Goal: Information Seeking & Learning: Learn about a topic

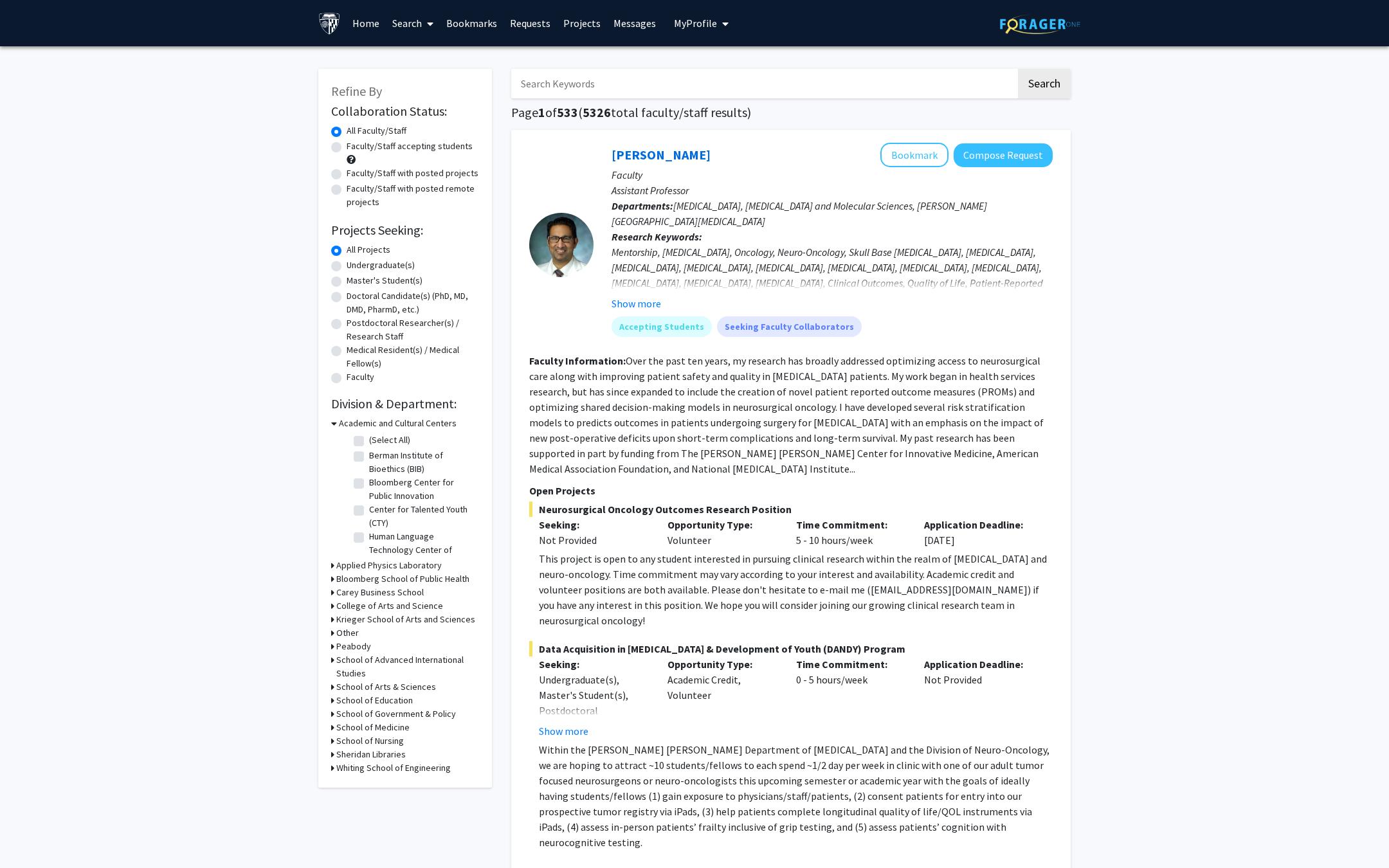
scroll to position [1058, 0]
click at [613, 88] on input "Search Keywords" at bounding box center [763, 83] width 505 height 29
type input "epilepsy"
click at [1018, 68] on button "Search" at bounding box center [1044, 83] width 53 height 29
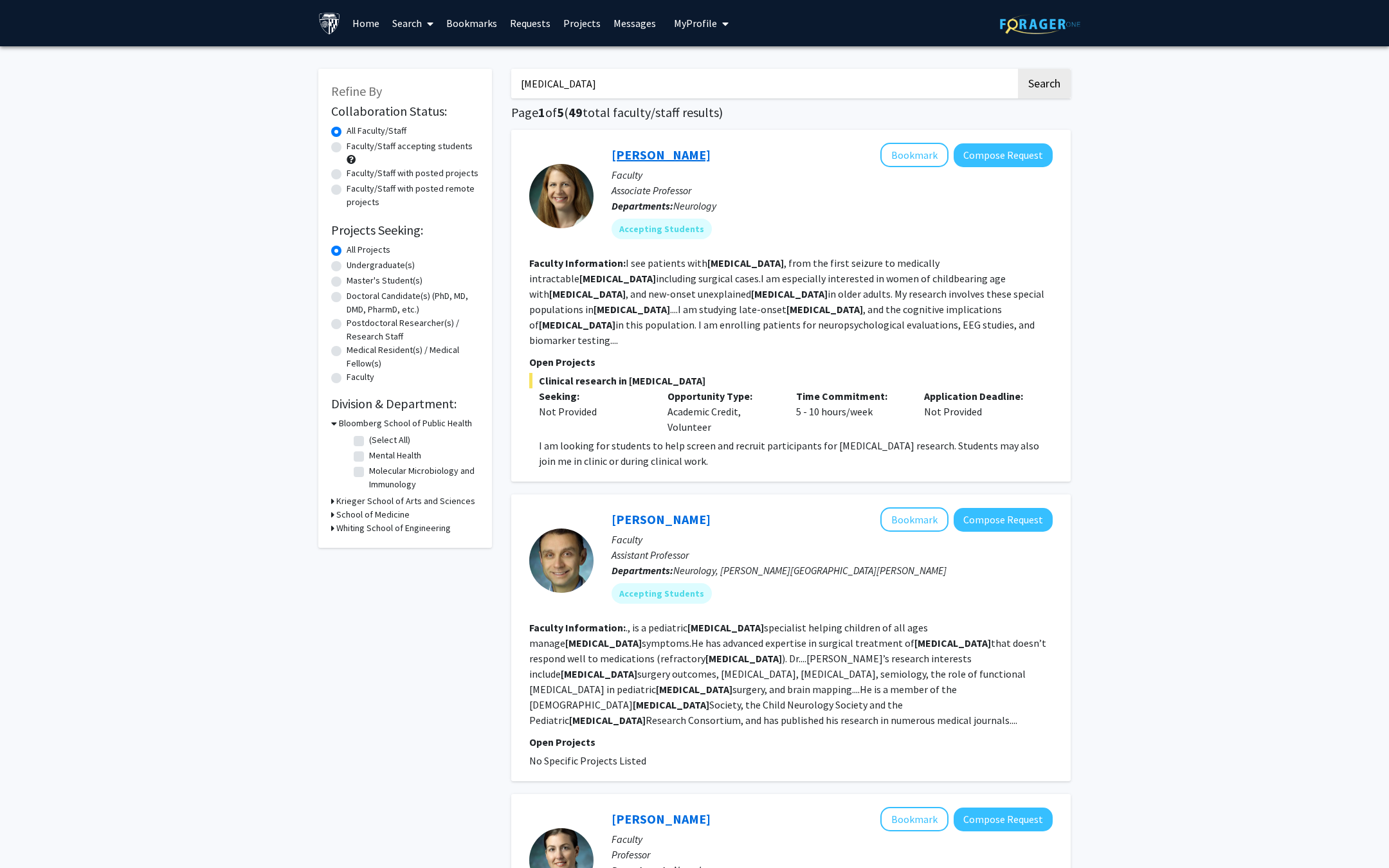
click at [650, 151] on link "Emily Johnson" at bounding box center [661, 155] width 99 height 16
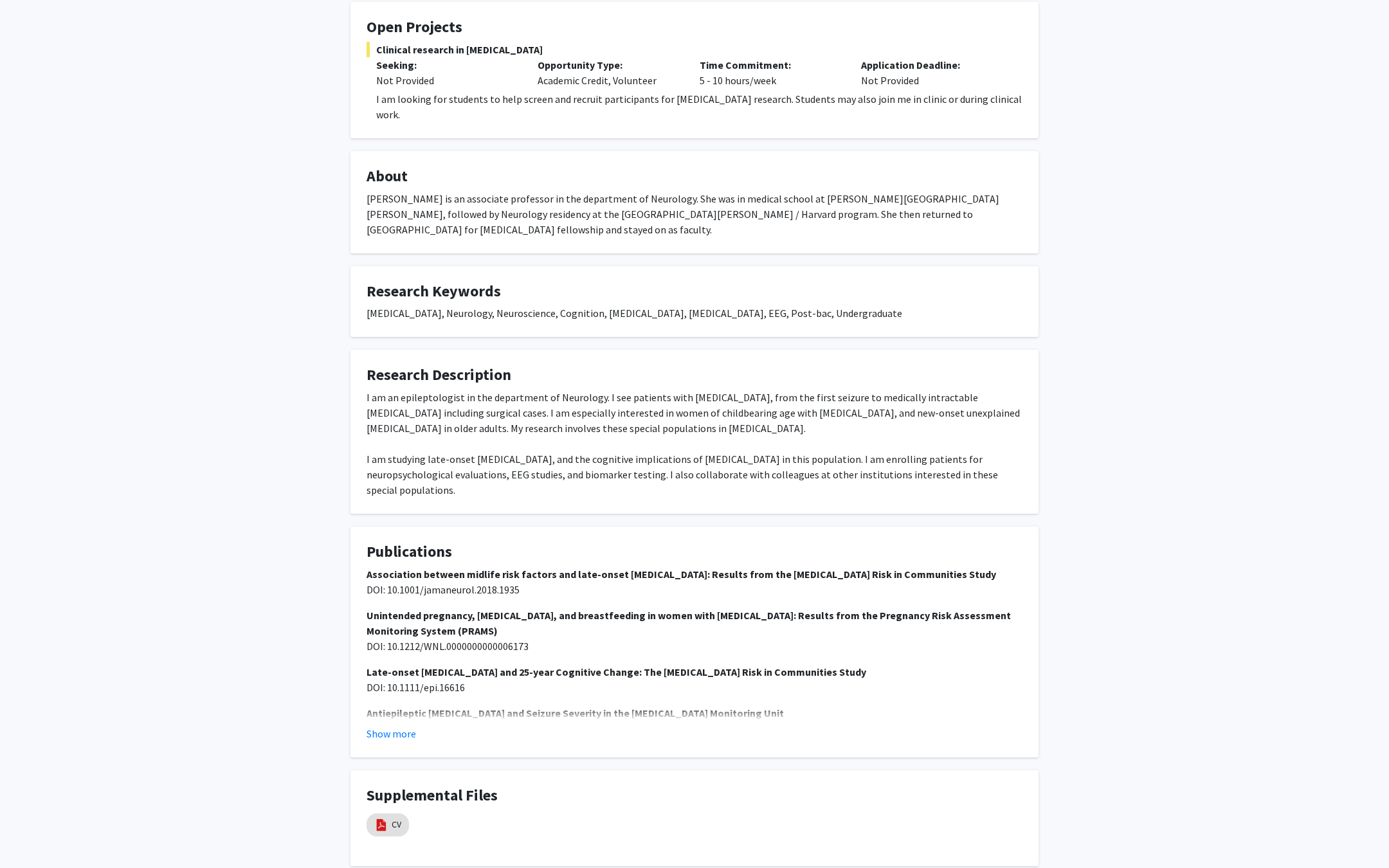
scroll to position [262, 0]
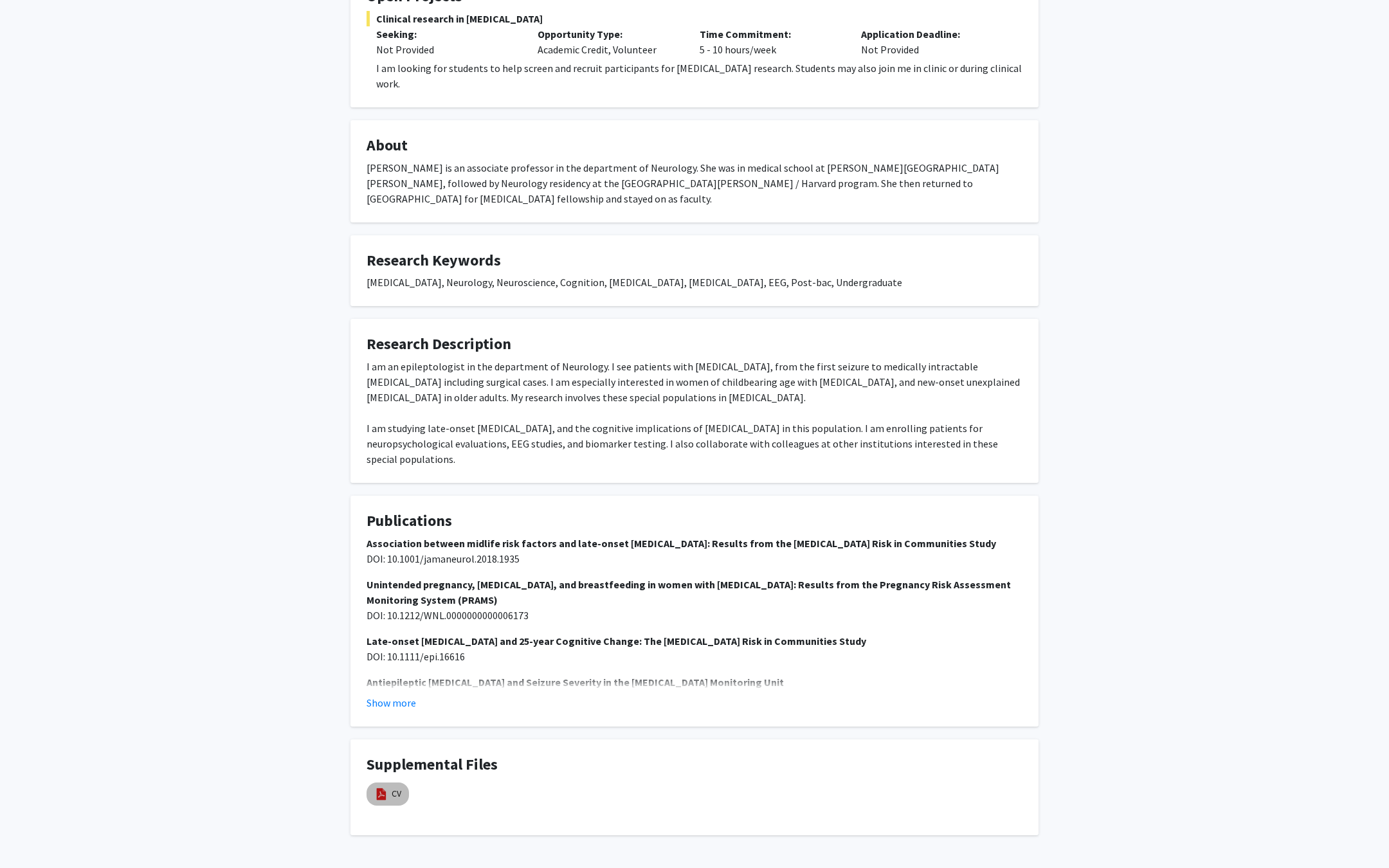
click at [396, 780] on div "CV" at bounding box center [388, 794] width 48 height 28
click at [393, 787] on link "CV" at bounding box center [396, 794] width 10 height 14
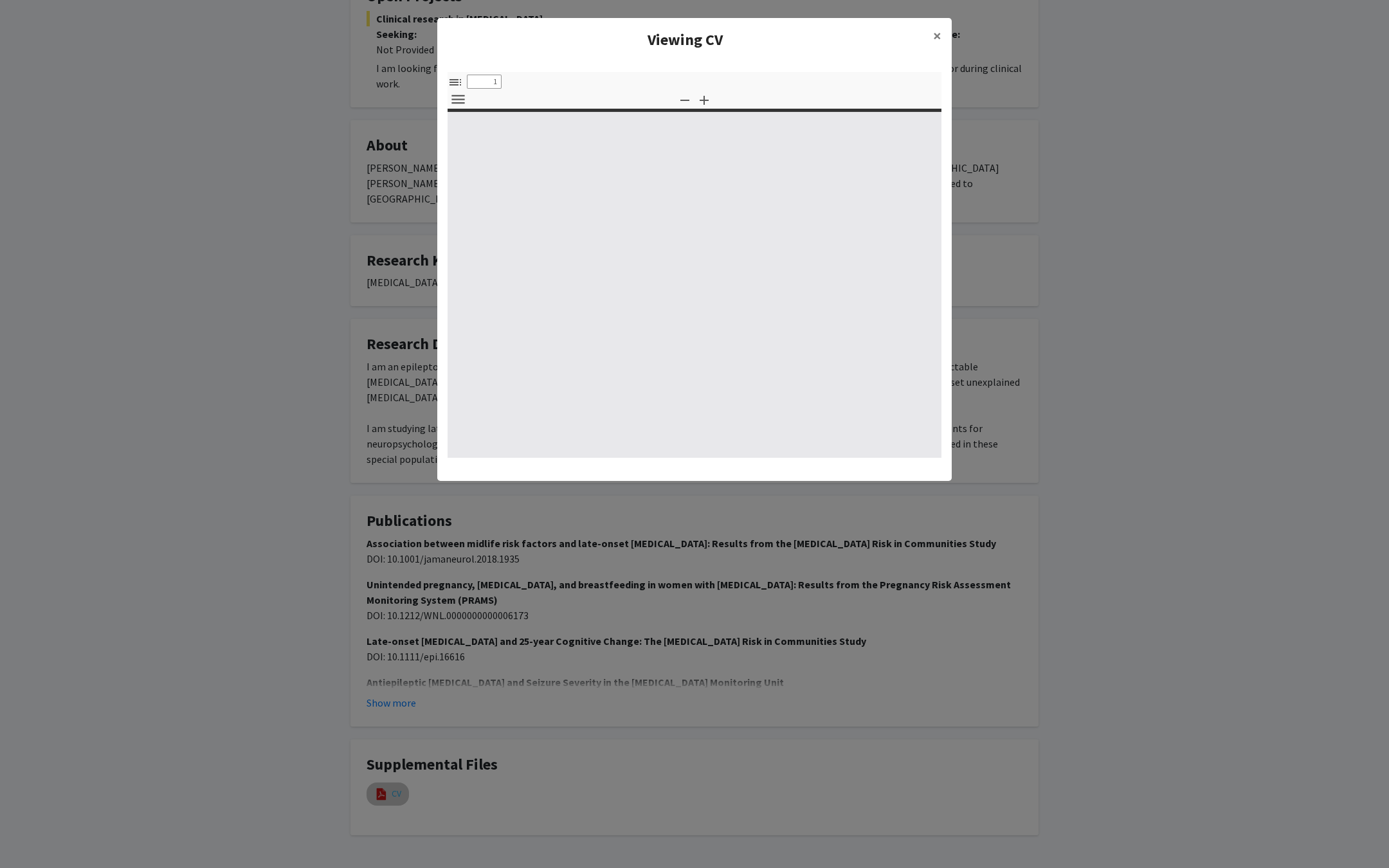
select select "custom"
type input "0"
select select "custom"
type input "1"
select select "auto"
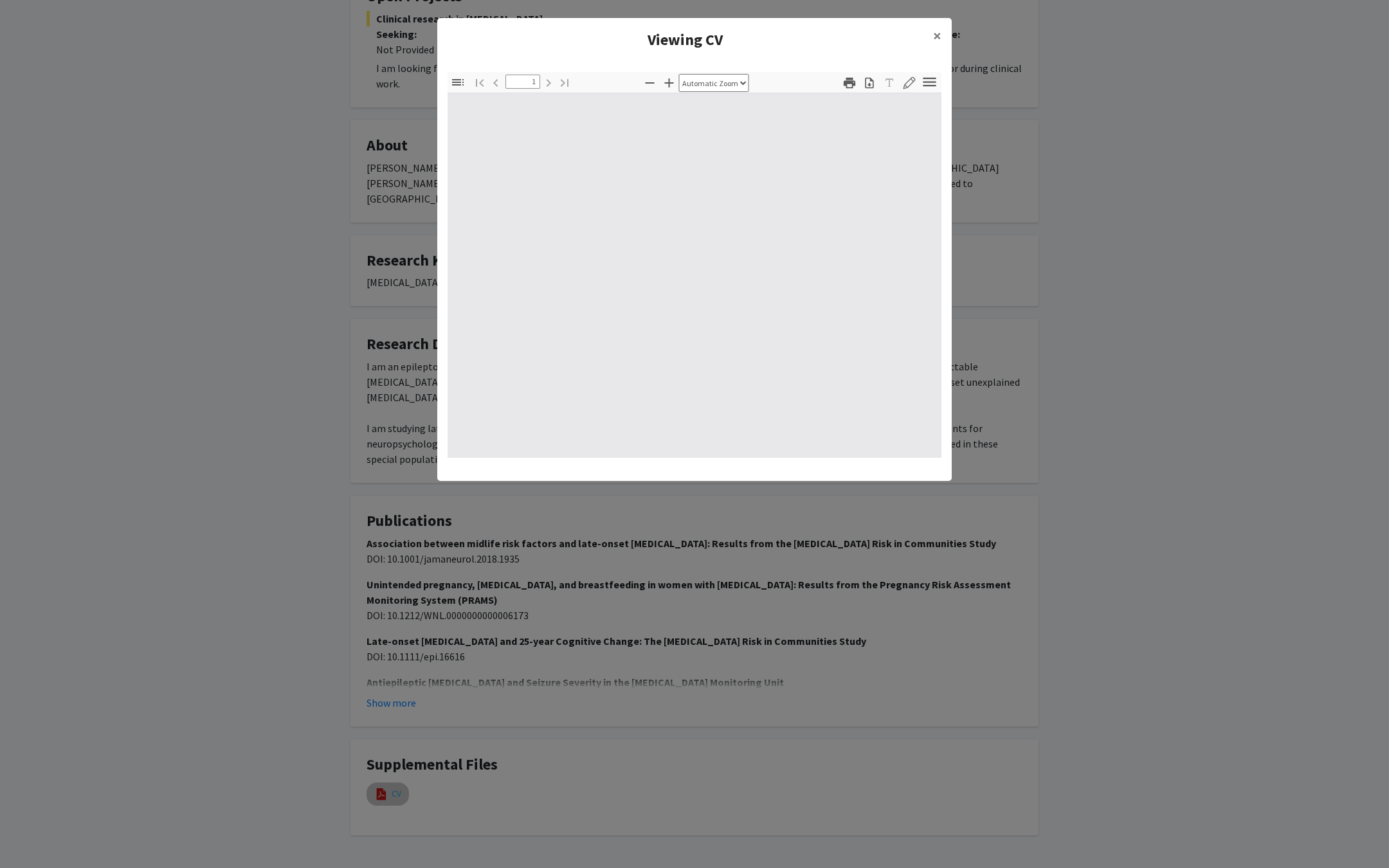
scroll to position [0, 0]
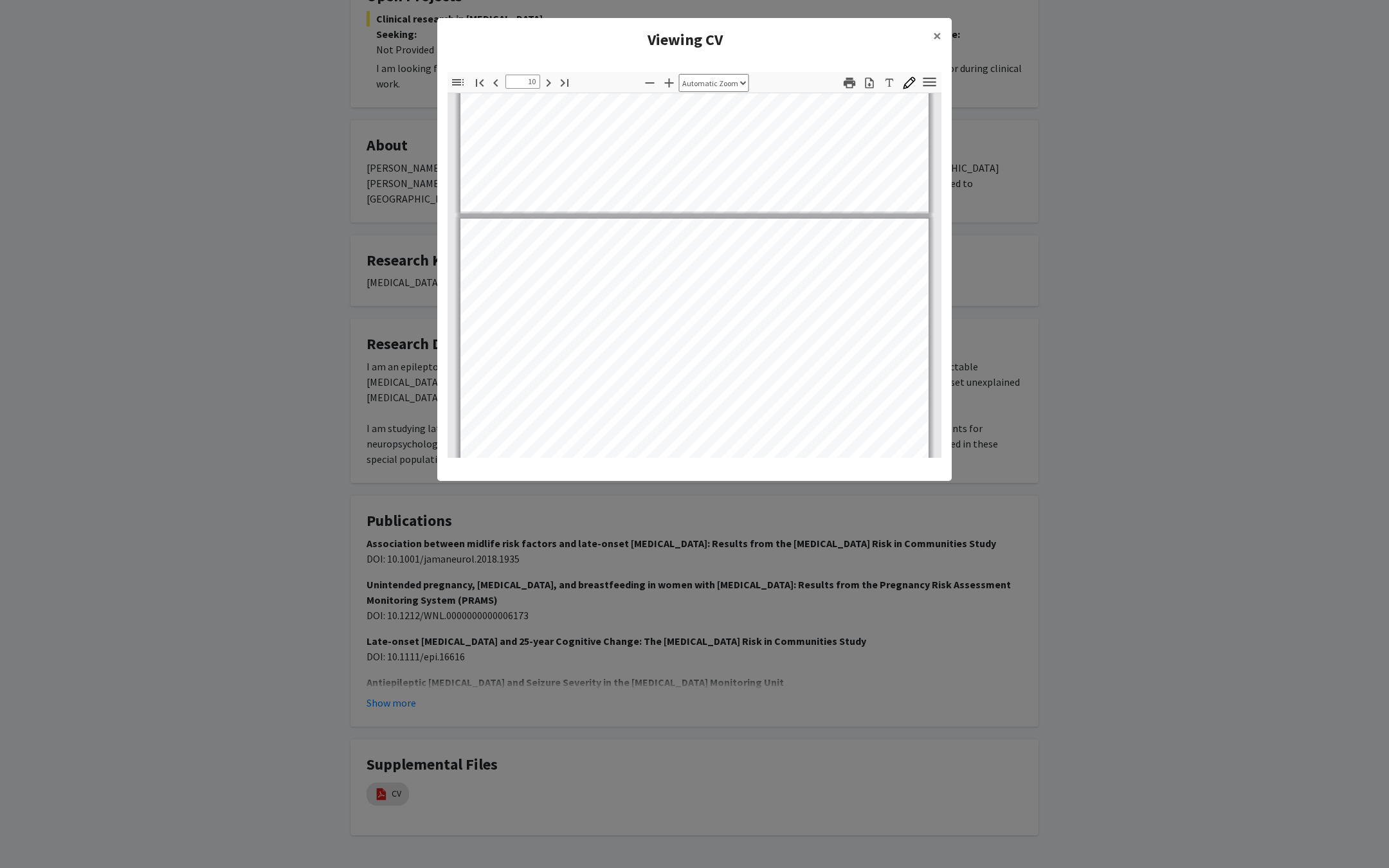
type input "9"
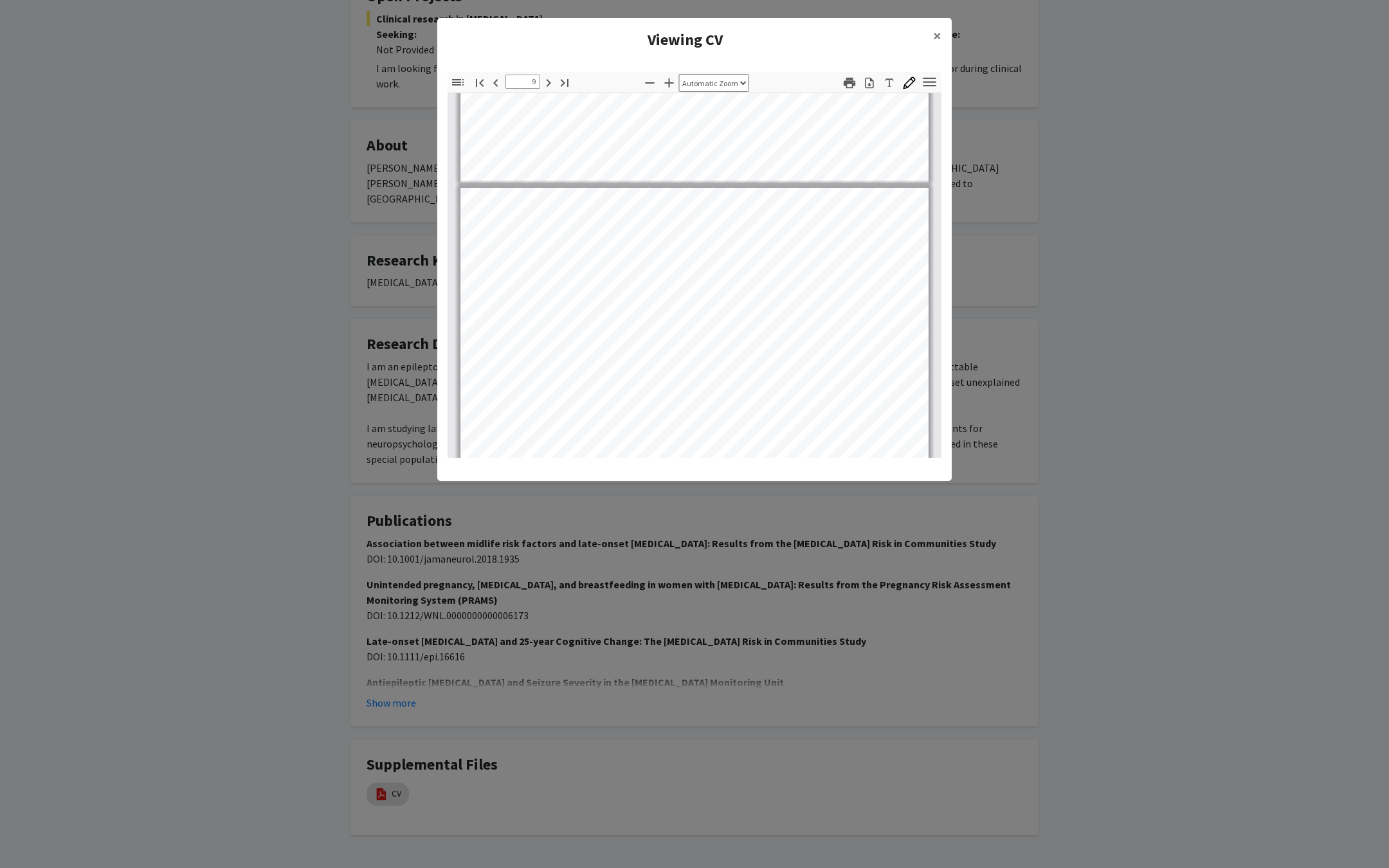
scroll to position [4812, 0]
click at [486, 539] on modal-container "Viewing CV × Thumbnails Document Outline Attachments Layers Current Outline Ite…" at bounding box center [694, 434] width 1389 height 868
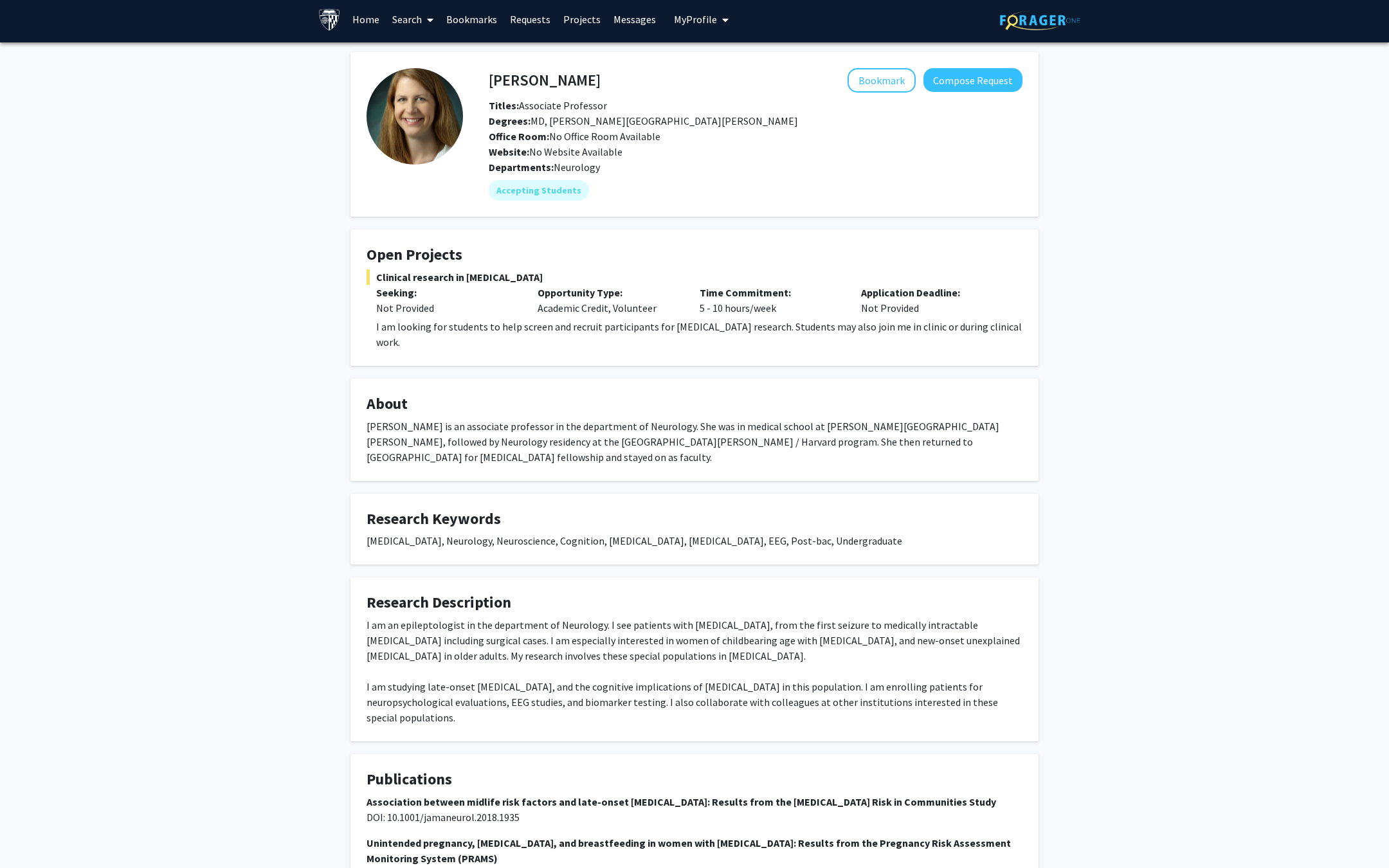
scroll to position [0, 0]
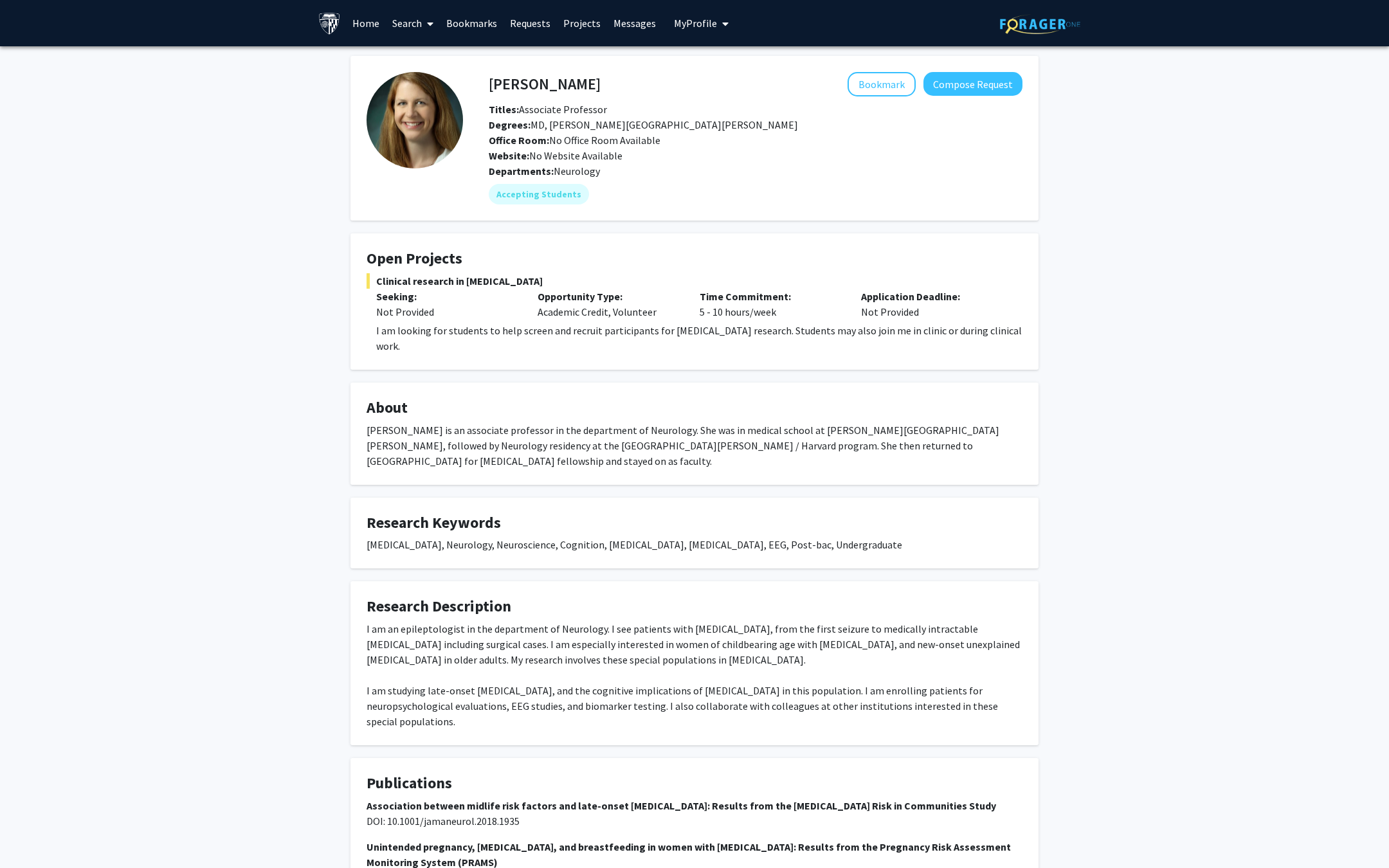
click at [520, 89] on h4 "Emily Johnson" at bounding box center [544, 84] width 112 height 24
drag, startPoint x: 520, startPoint y: 89, endPoint x: 556, endPoint y: 89, distance: 36.0
click at [556, 89] on h4 "Emily Johnson" at bounding box center [544, 84] width 112 height 24
copy h4 "Emily Johnson"
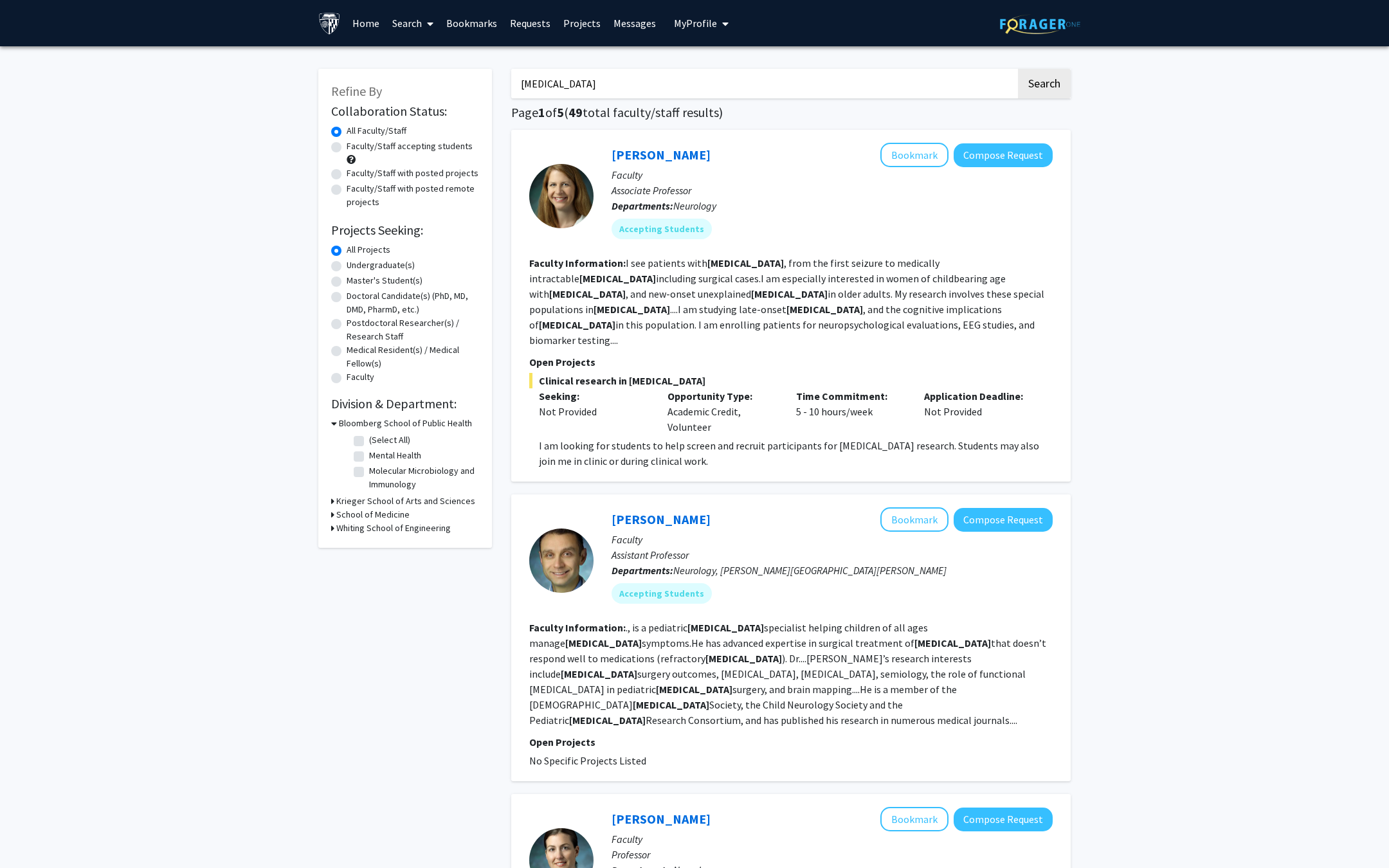
click at [363, 20] on link "Home" at bounding box center [366, 23] width 40 height 45
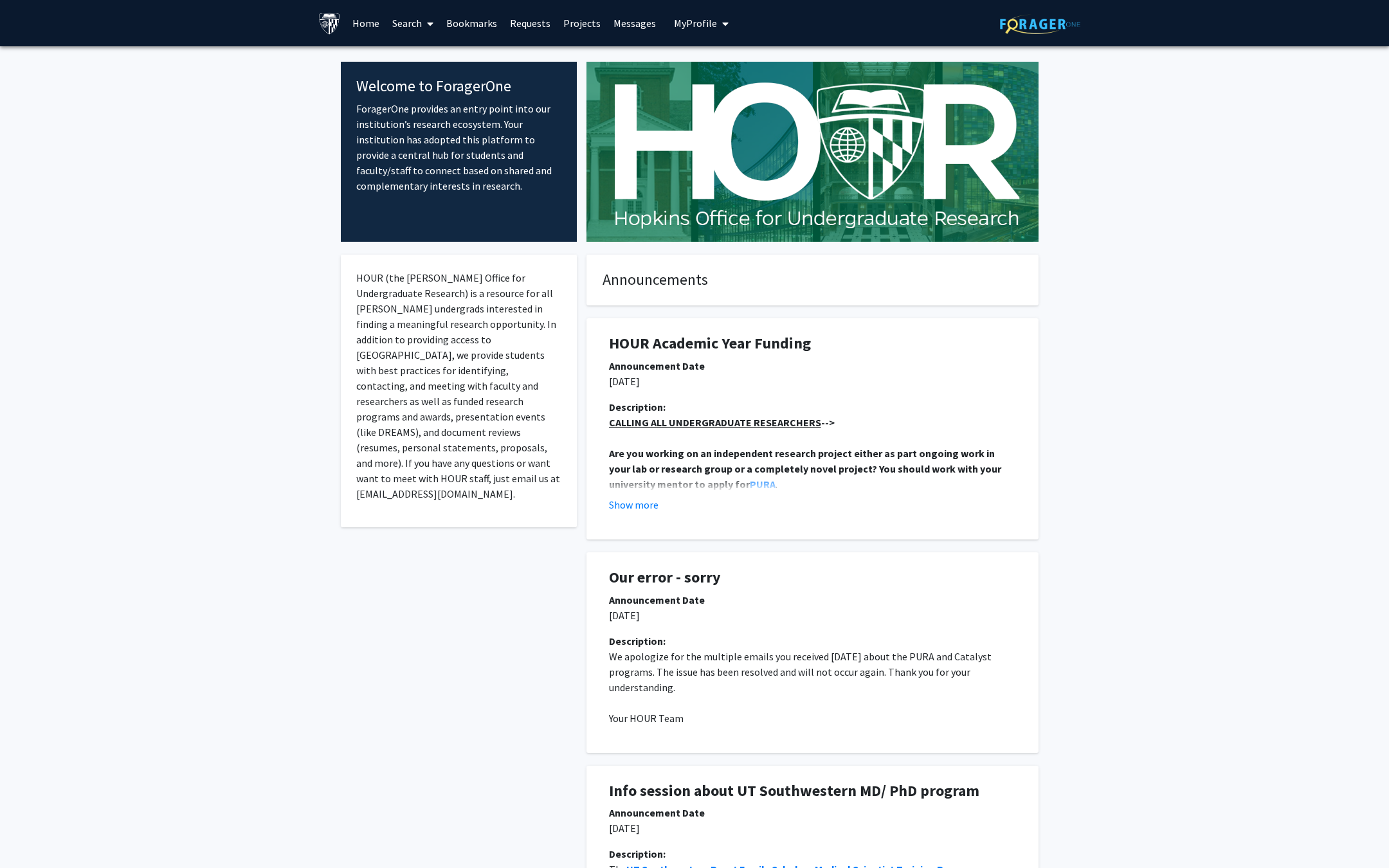
click at [322, 22] on img at bounding box center [329, 23] width 22 height 22
click at [330, 23] on img at bounding box center [329, 23] width 22 height 22
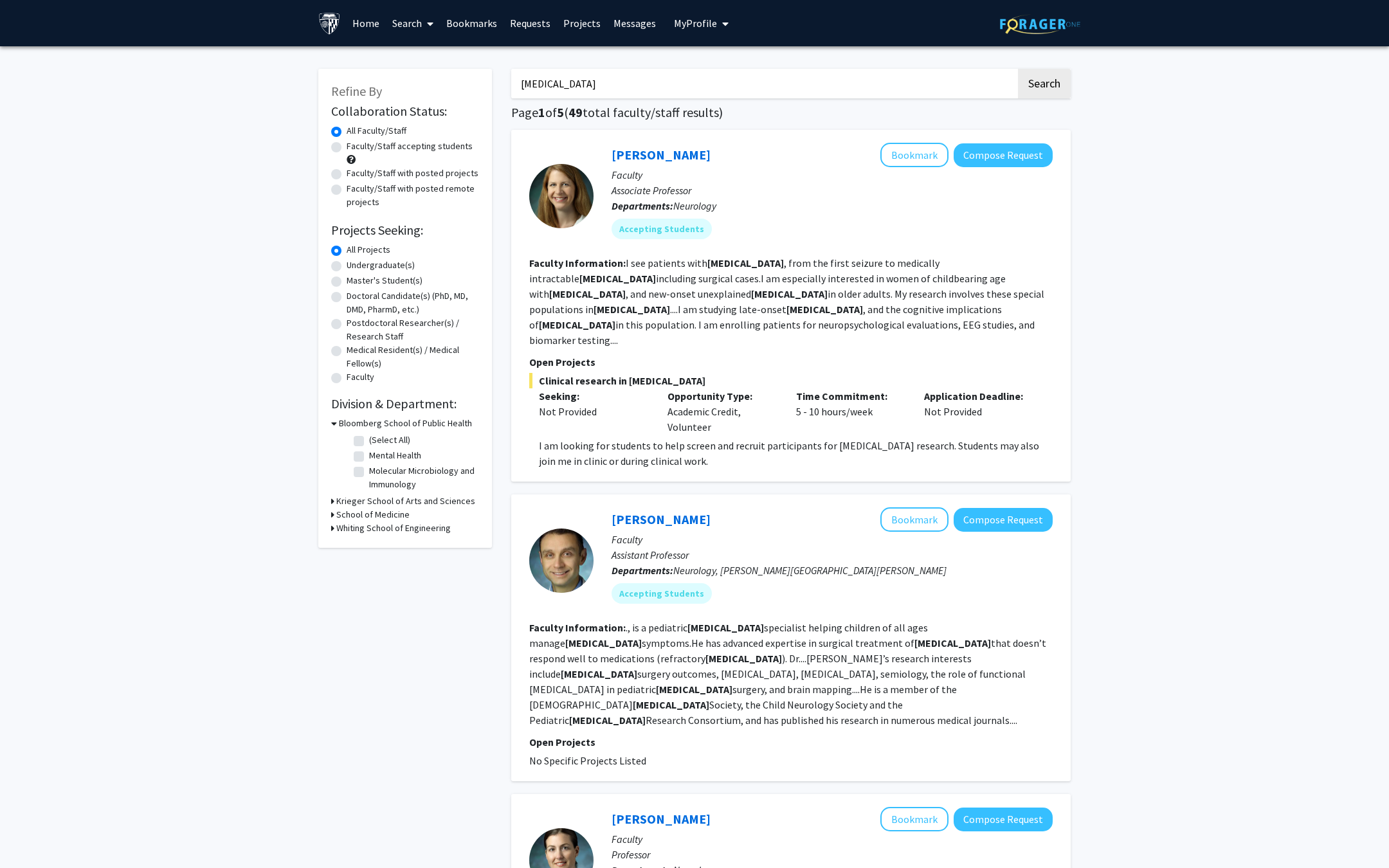
click at [649, 78] on input "epilepsy" at bounding box center [763, 83] width 505 height 29
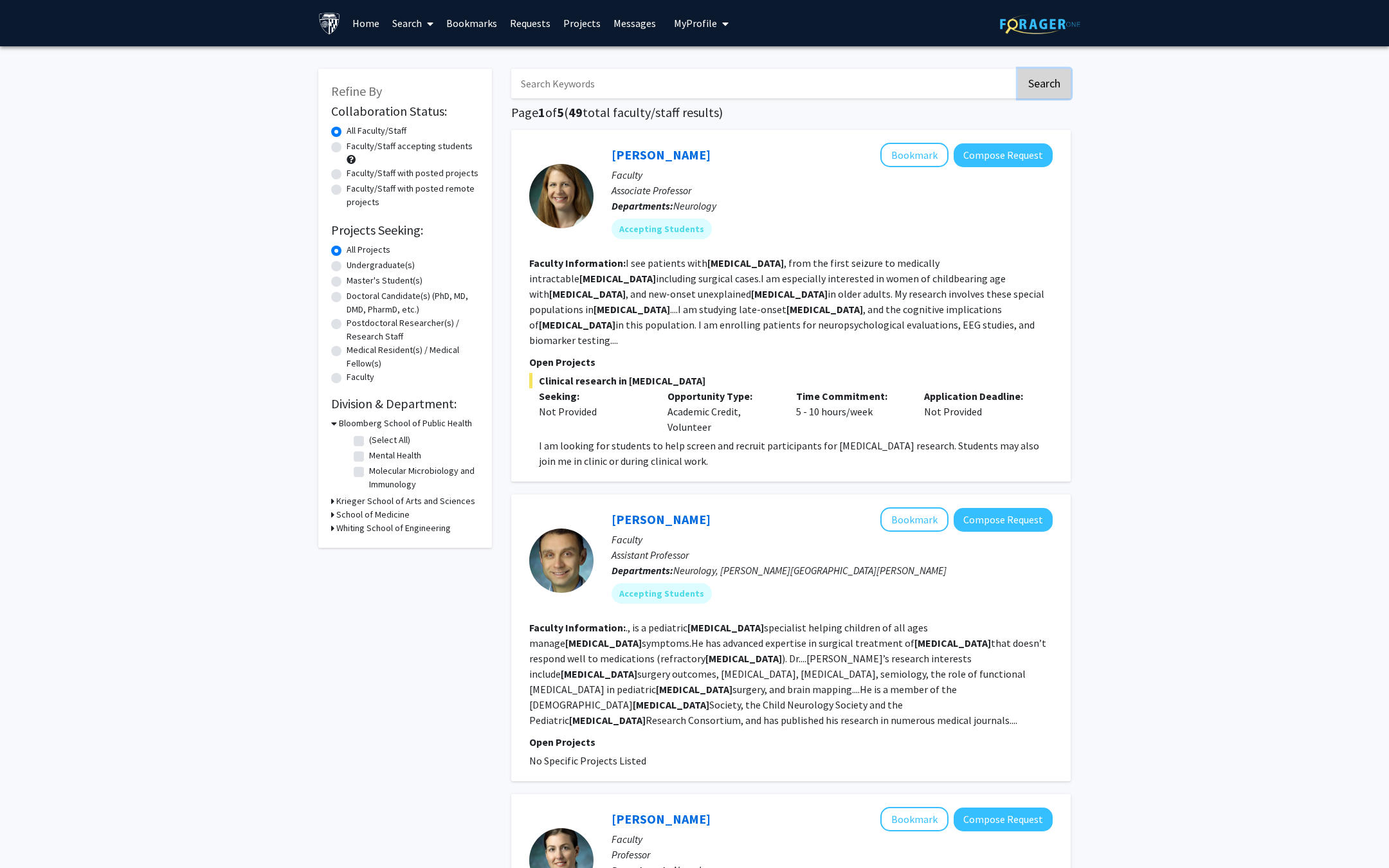
click at [1042, 84] on button "Search" at bounding box center [1044, 83] width 53 height 29
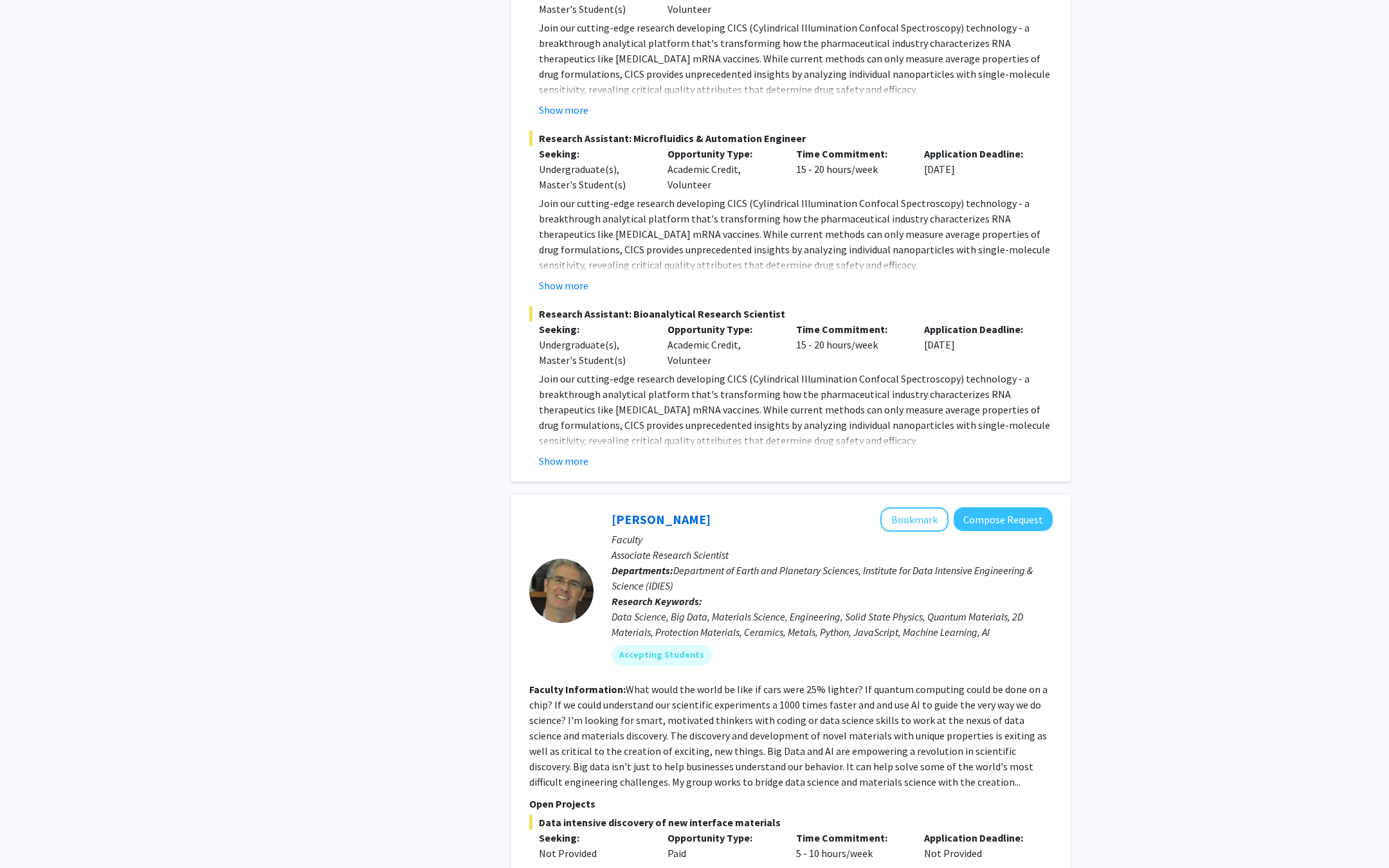
scroll to position [3141, 0]
click at [565, 451] on button "Show more" at bounding box center [563, 459] width 49 height 15
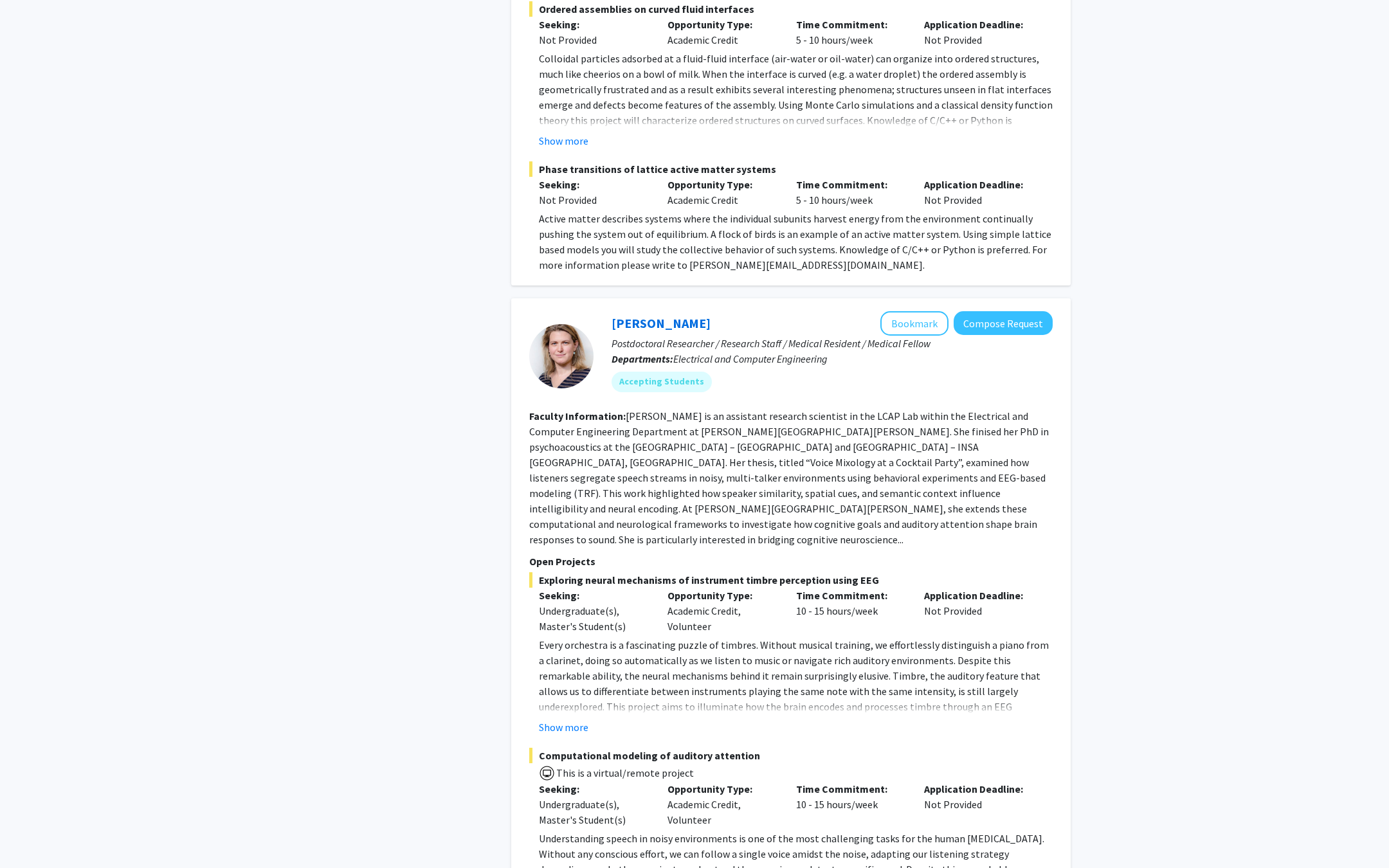
scroll to position [6470, 0]
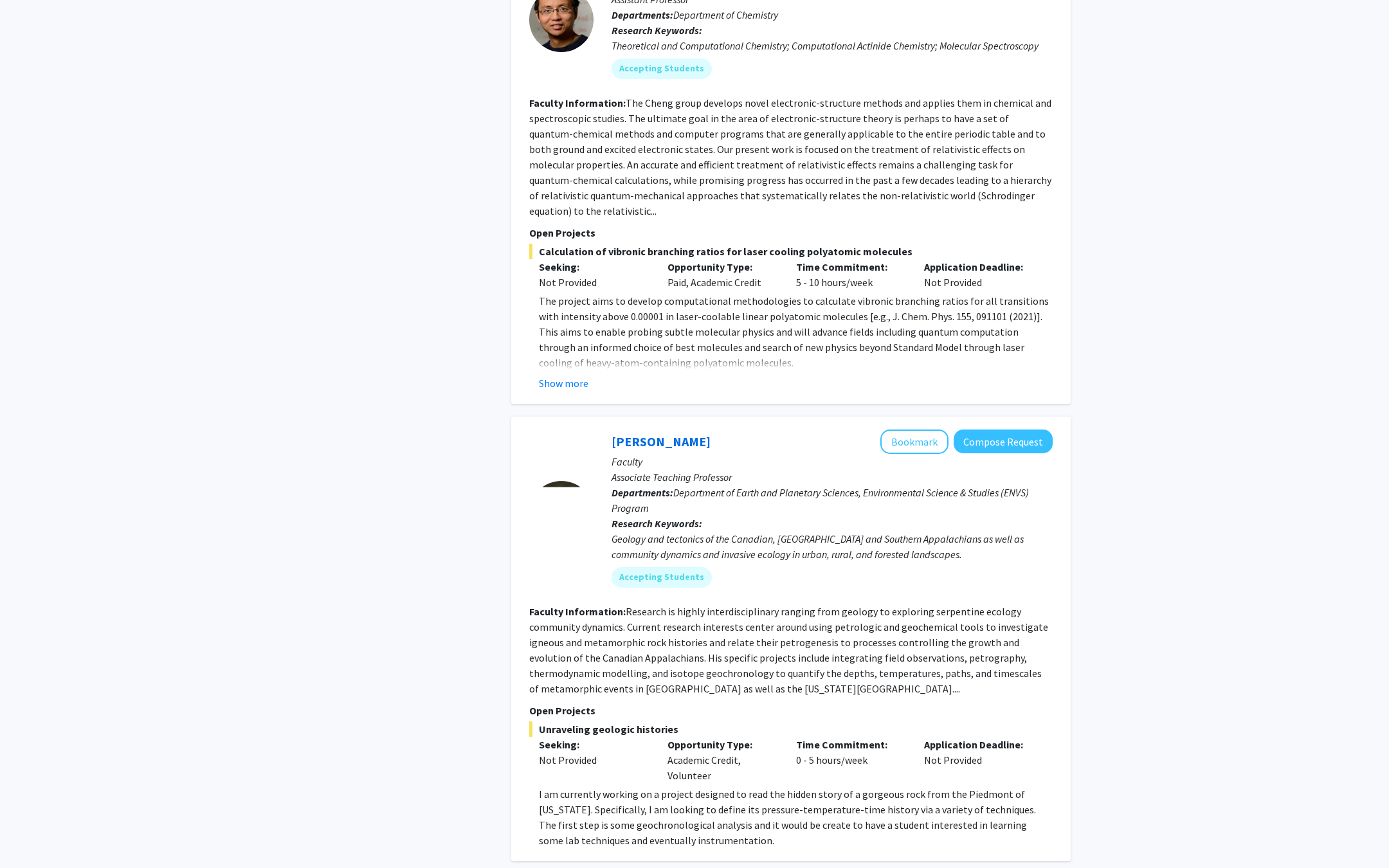
scroll to position [4288, 0]
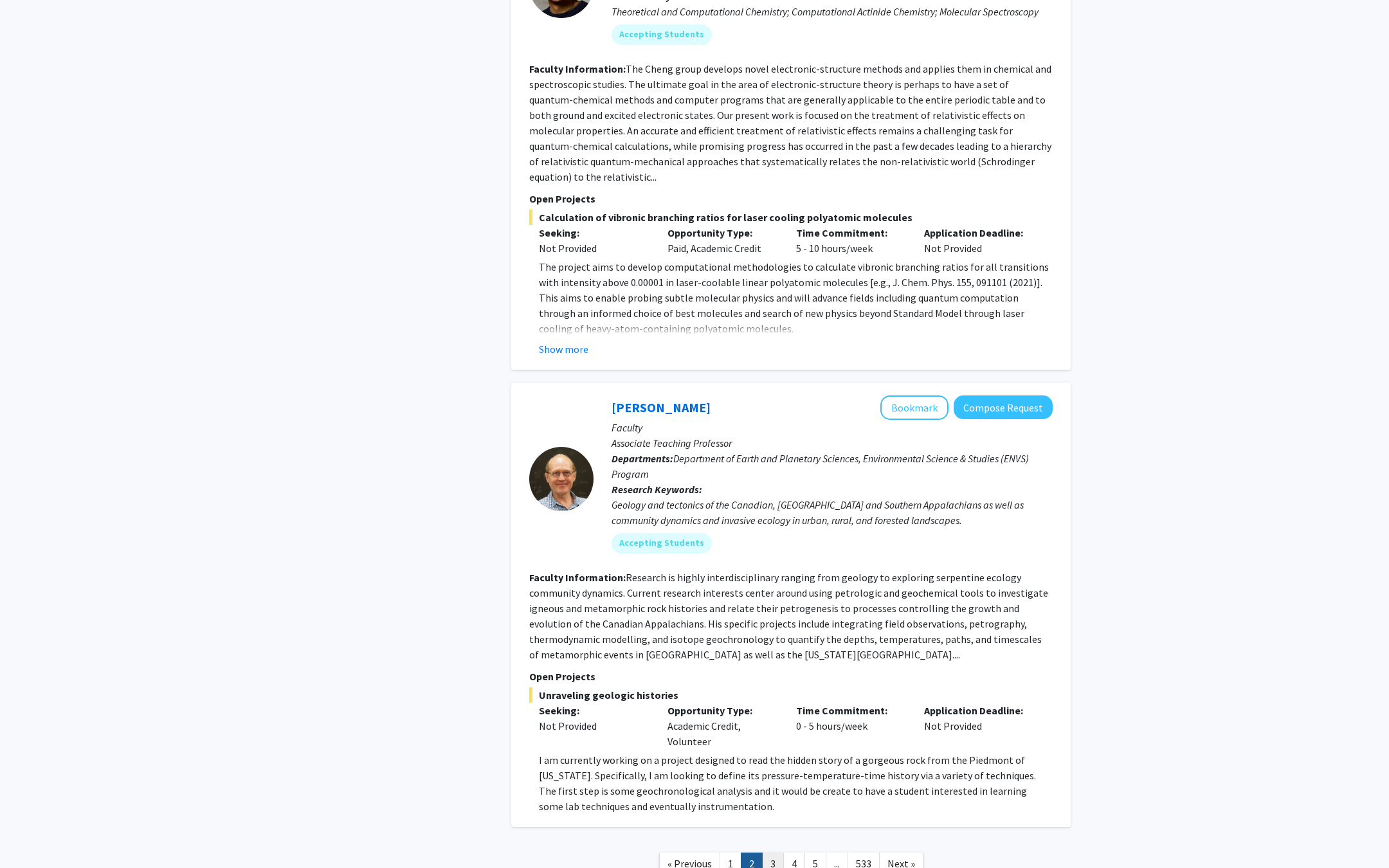
click at [776, 853] on link "3" at bounding box center [773, 863] width 22 height 22
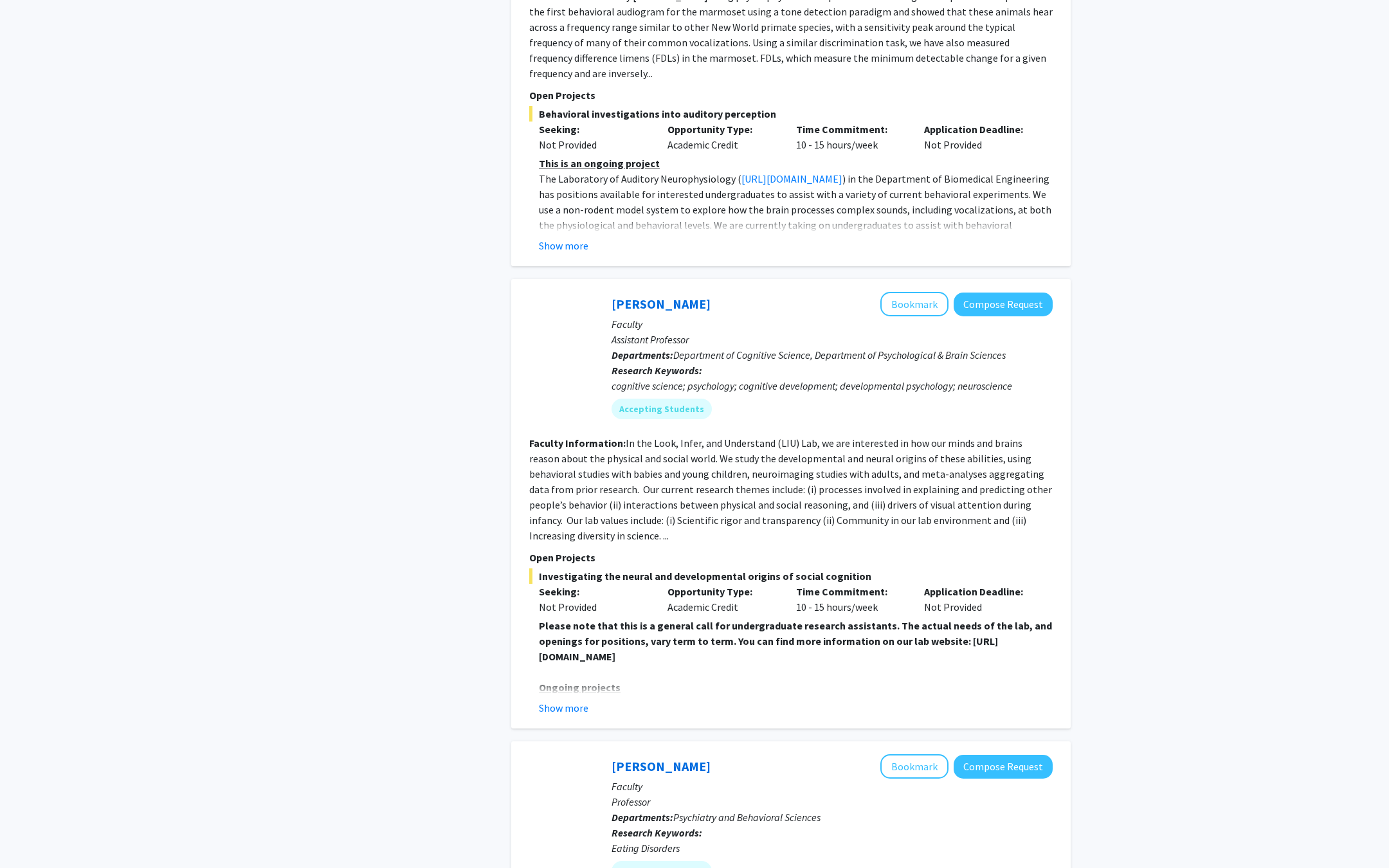
scroll to position [2894, 0]
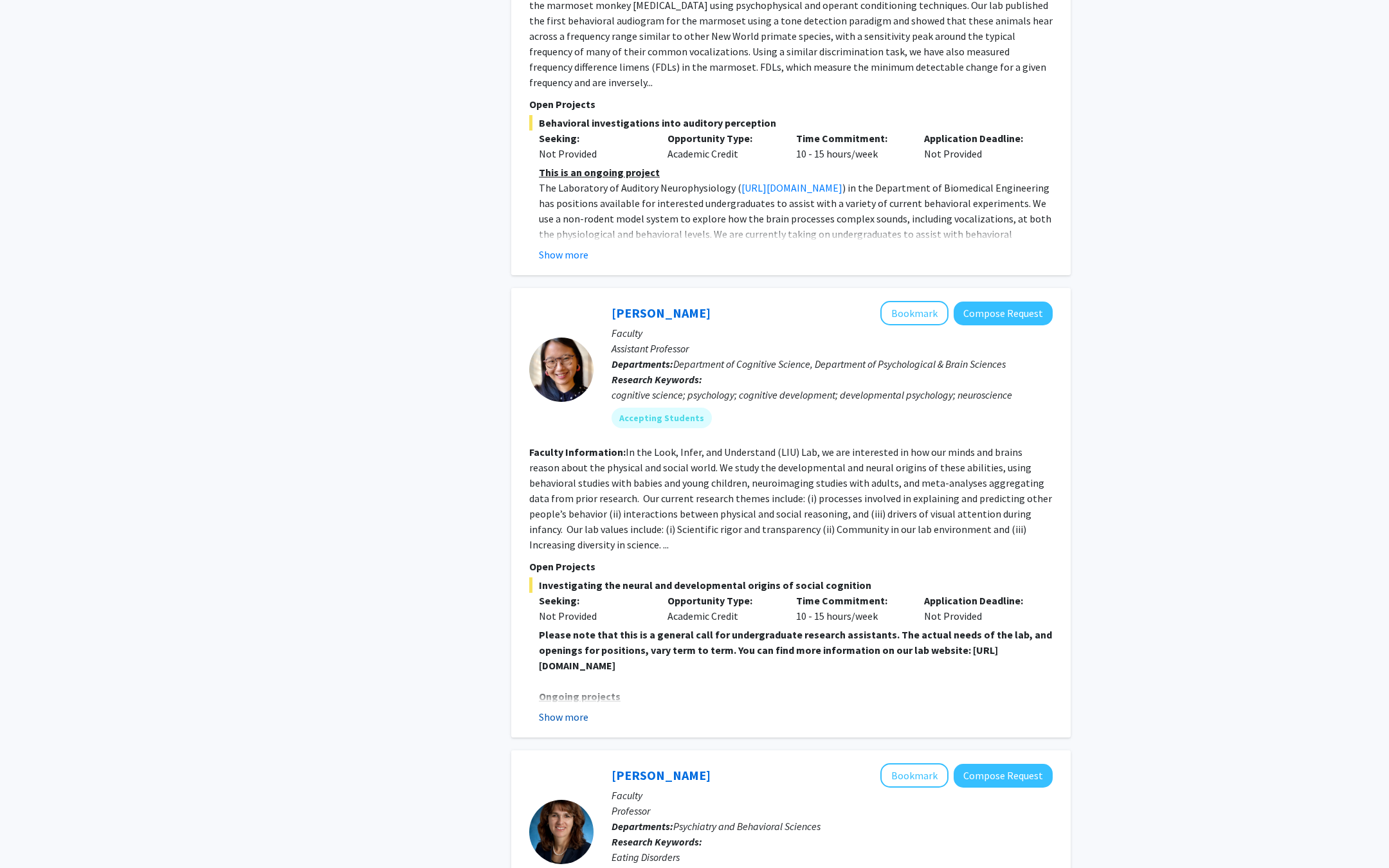
click at [573, 709] on button "Show more" at bounding box center [563, 717] width 49 height 15
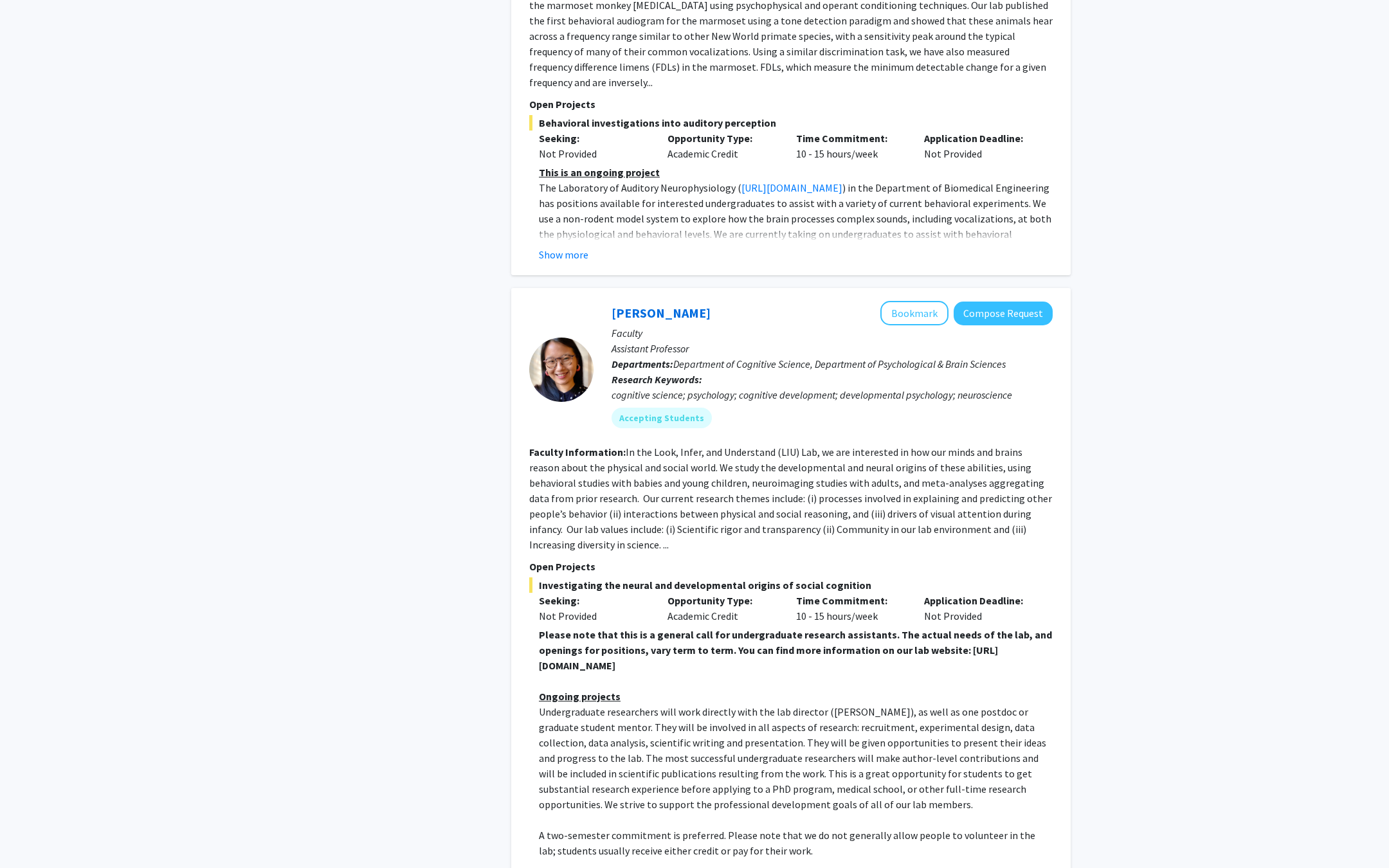
scroll to position [2921, 0]
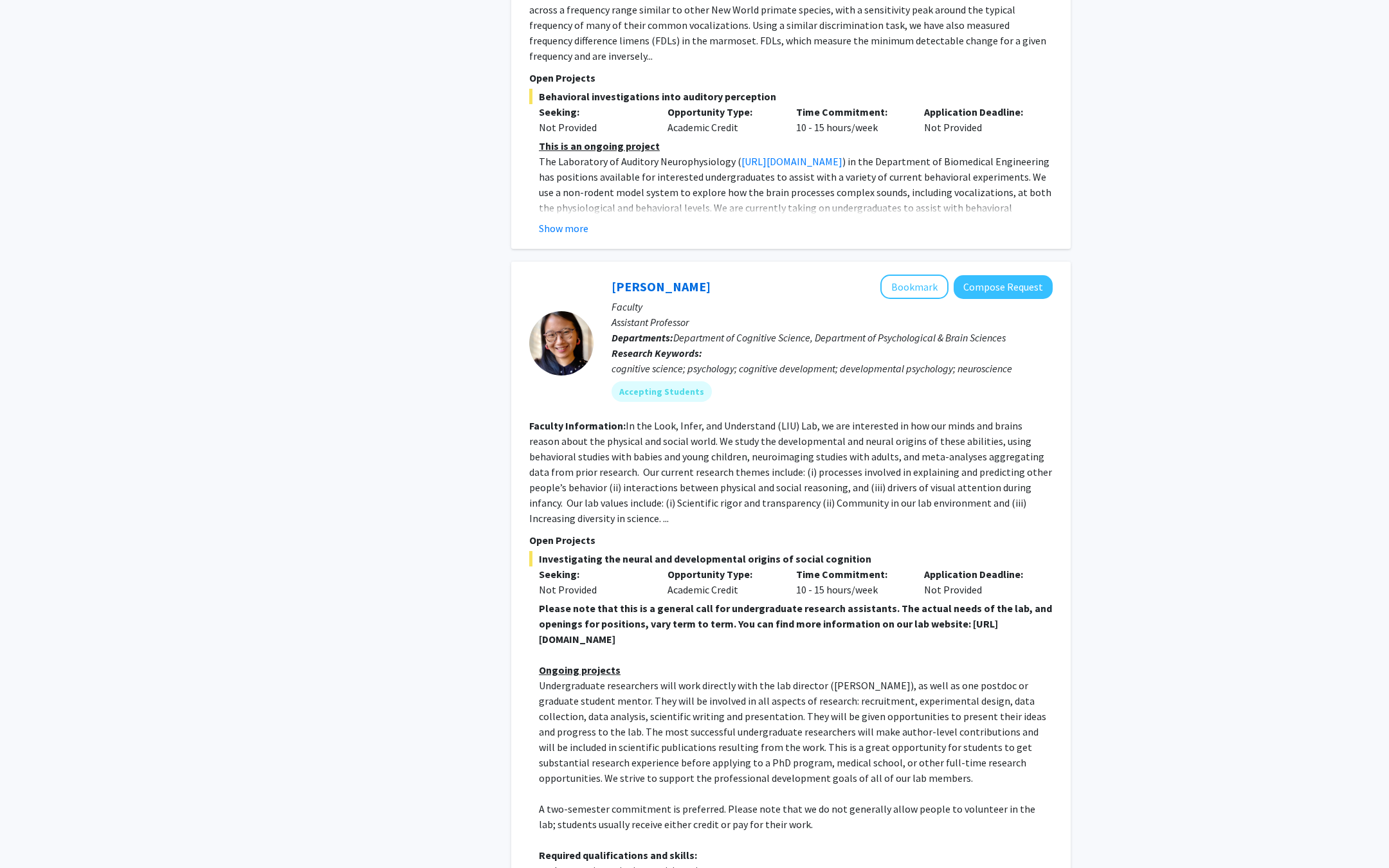
click at [552, 602] on strong "Please note that this is a general call for undergraduate research assistants. …" at bounding box center [795, 623] width 513 height 44
drag, startPoint x: 552, startPoint y: 561, endPoint x: 776, endPoint y: 557, distance: 224.0
click at [776, 602] on strong "Please note that this is a general call for undergraduate research assistants. …" at bounding box center [795, 623] width 513 height 44
copy strong "https://www.liulaboratory.org/people/joining-the-lab"
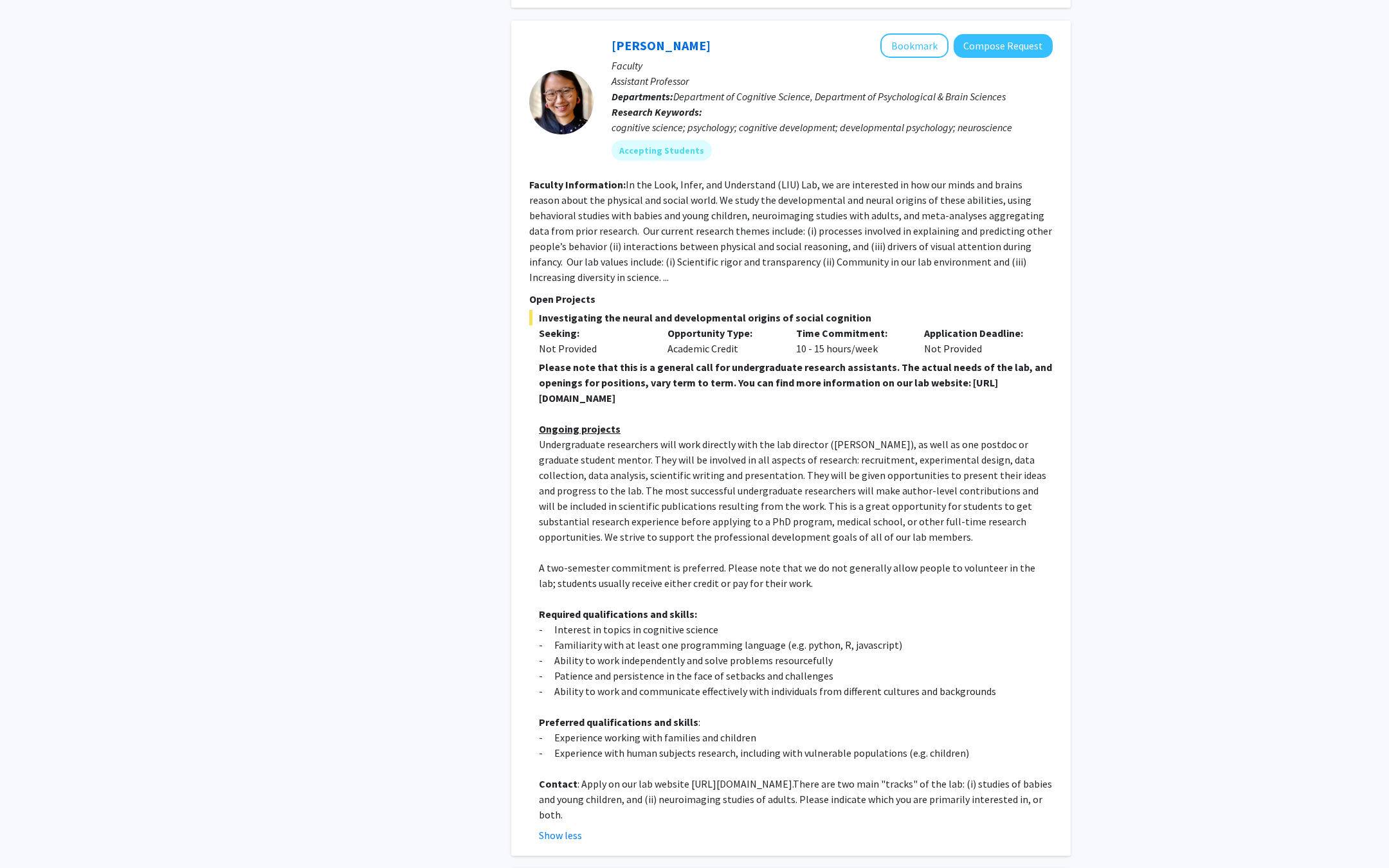
click at [726, 622] on p "- Interest in topics in cognitive science" at bounding box center [796, 629] width 514 height 15
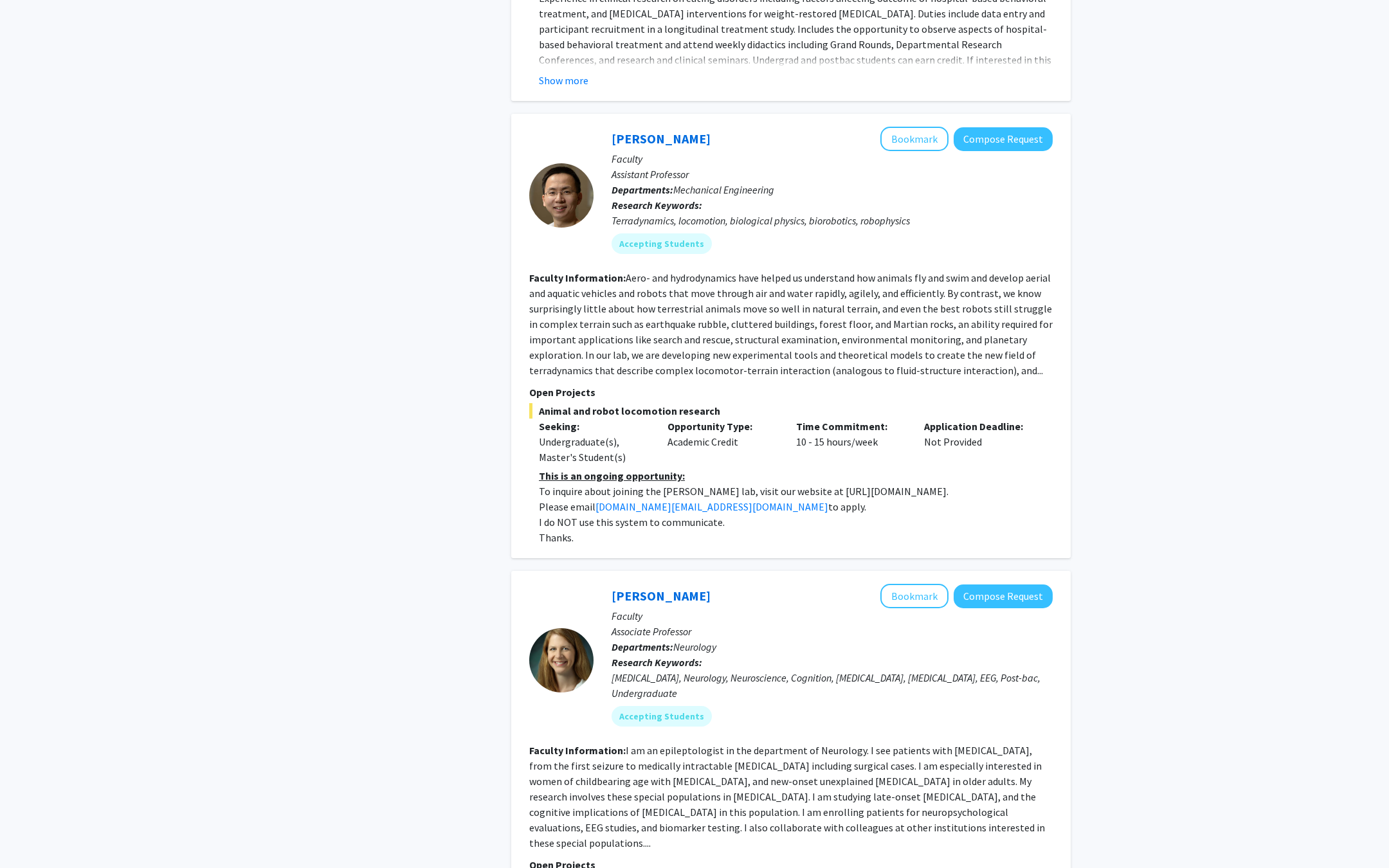
scroll to position [4522, 0]
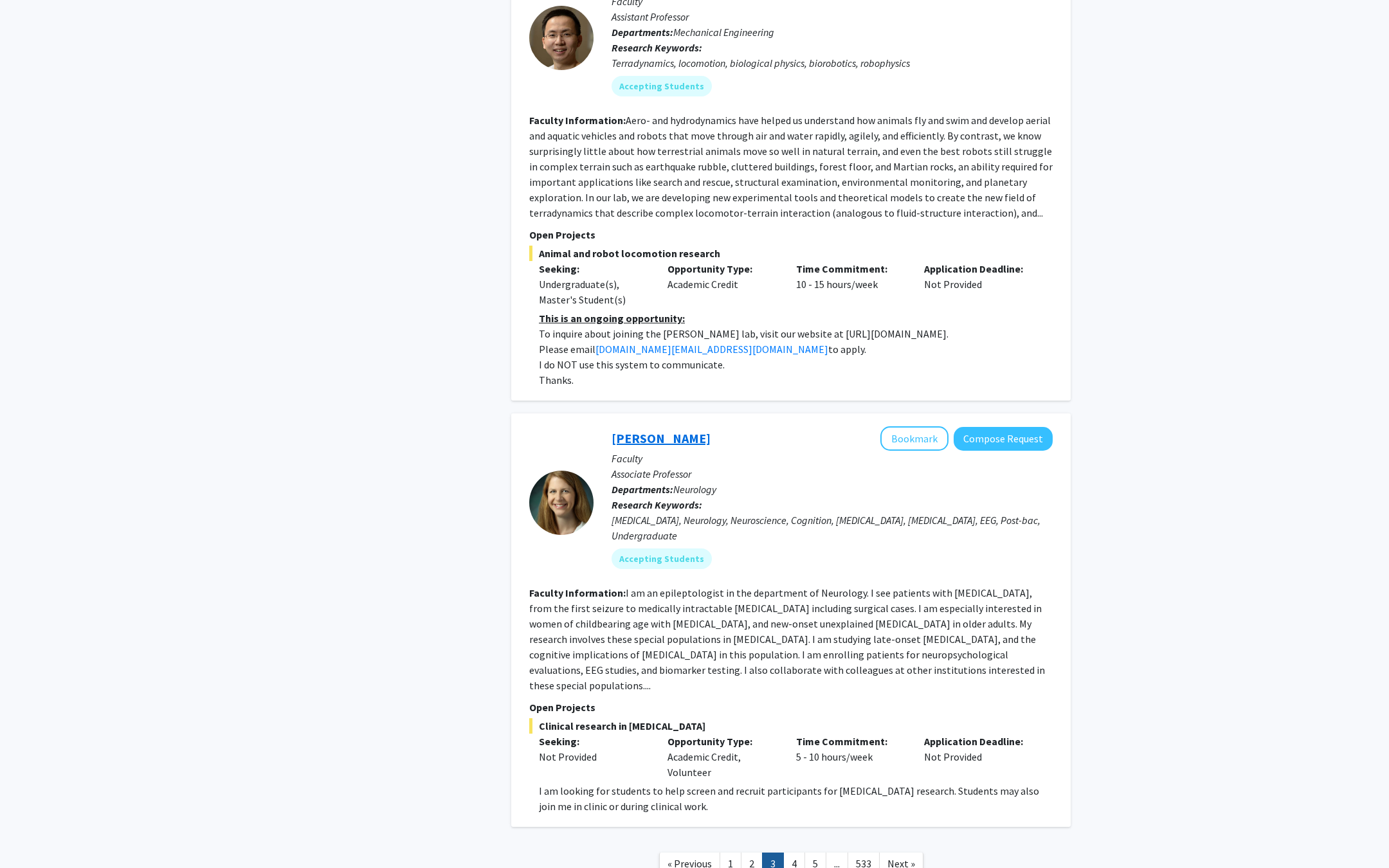
click at [653, 430] on link "Emily Johnson" at bounding box center [661, 438] width 99 height 16
